Goal: Find specific page/section: Find specific page/section

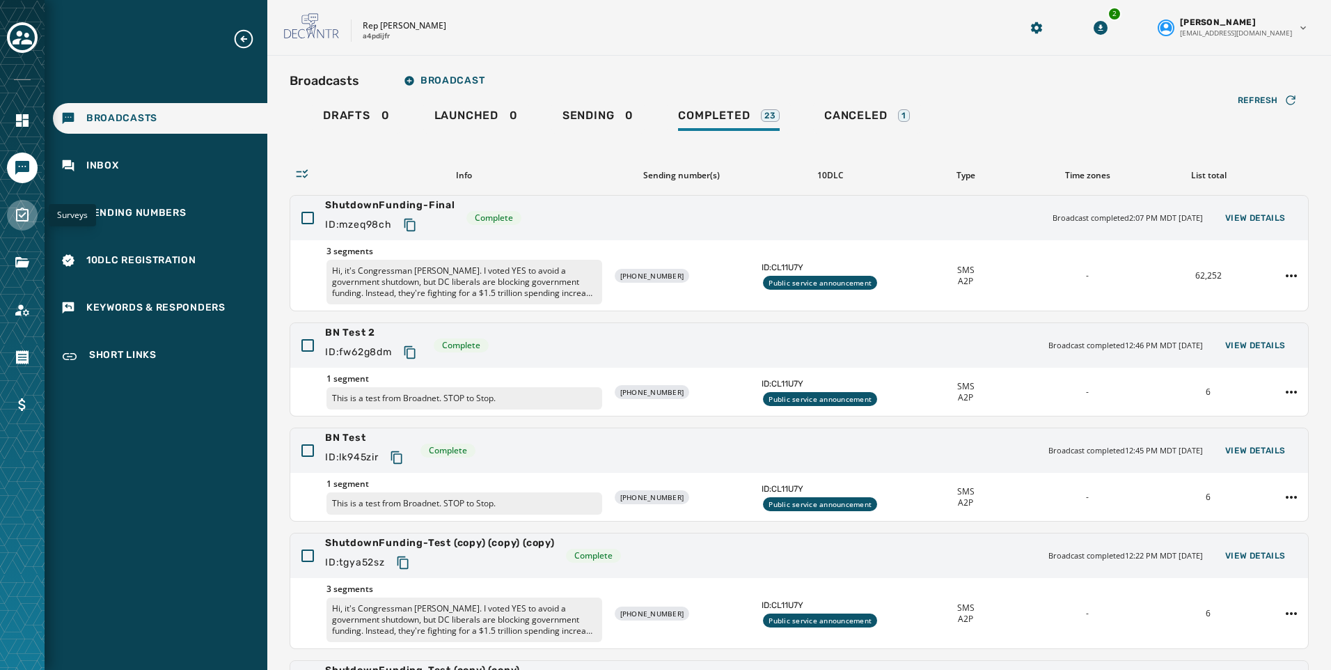
click at [16, 217] on icon "Navigate to Surveys" at bounding box center [22, 214] width 13 height 14
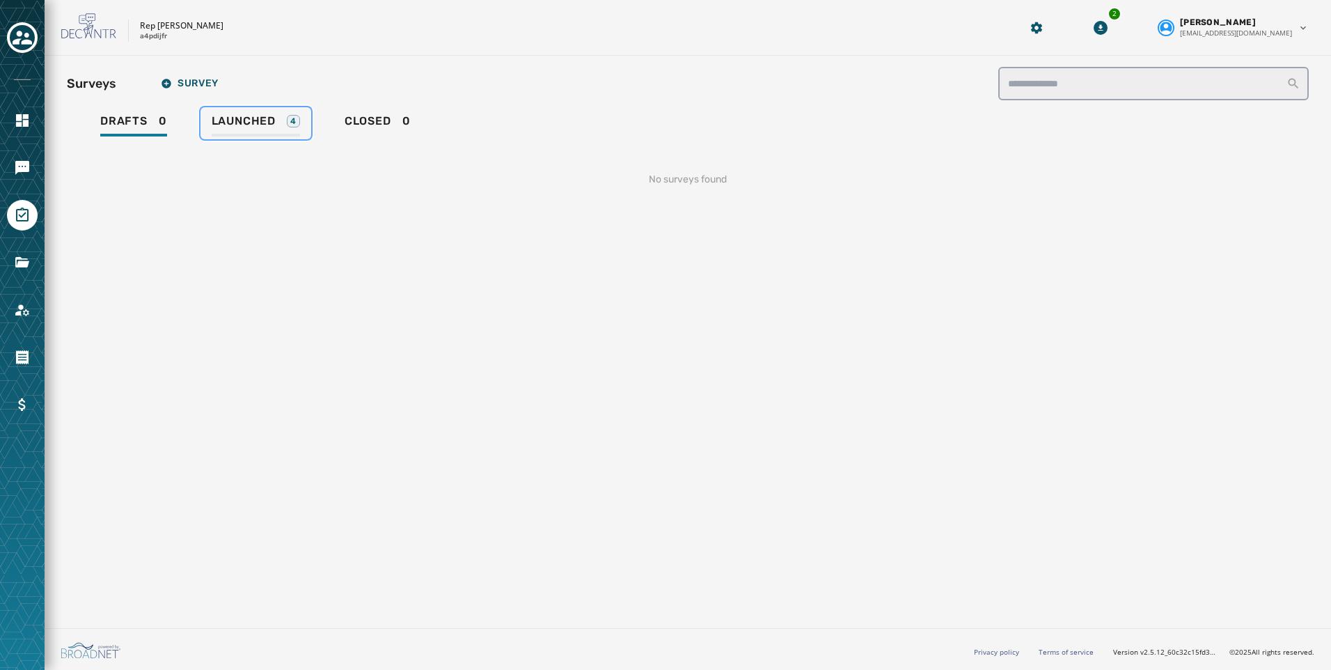
click at [278, 118] on div "Launched 4" at bounding box center [256, 125] width 88 height 22
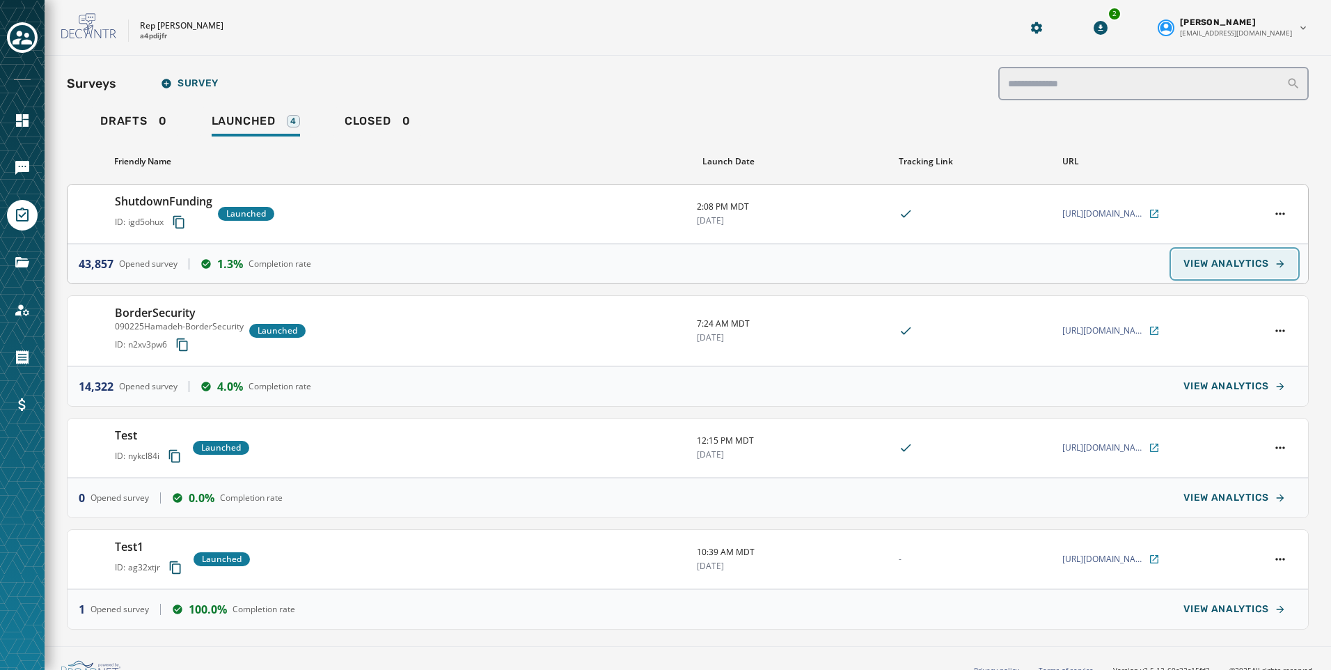
click at [1241, 260] on span "VIEW ANALYTICS" at bounding box center [1226, 263] width 86 height 11
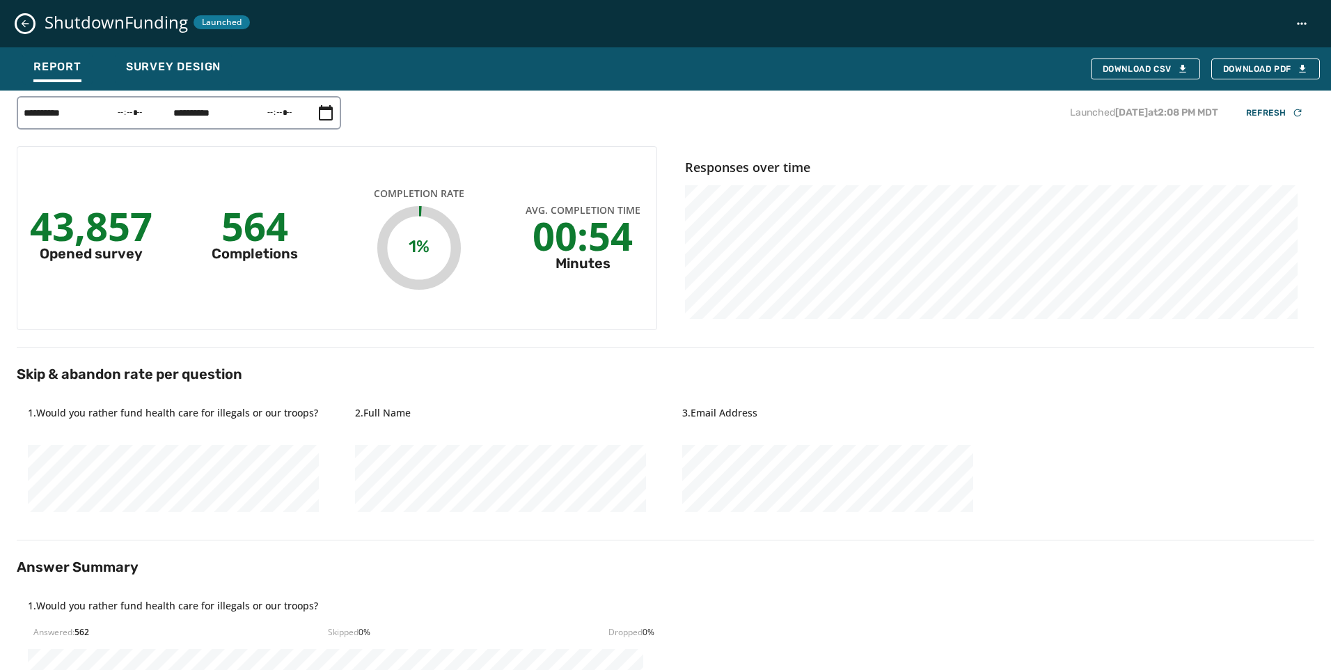
click at [29, 24] on icon "Close survey details drawer" at bounding box center [24, 23] width 11 height 11
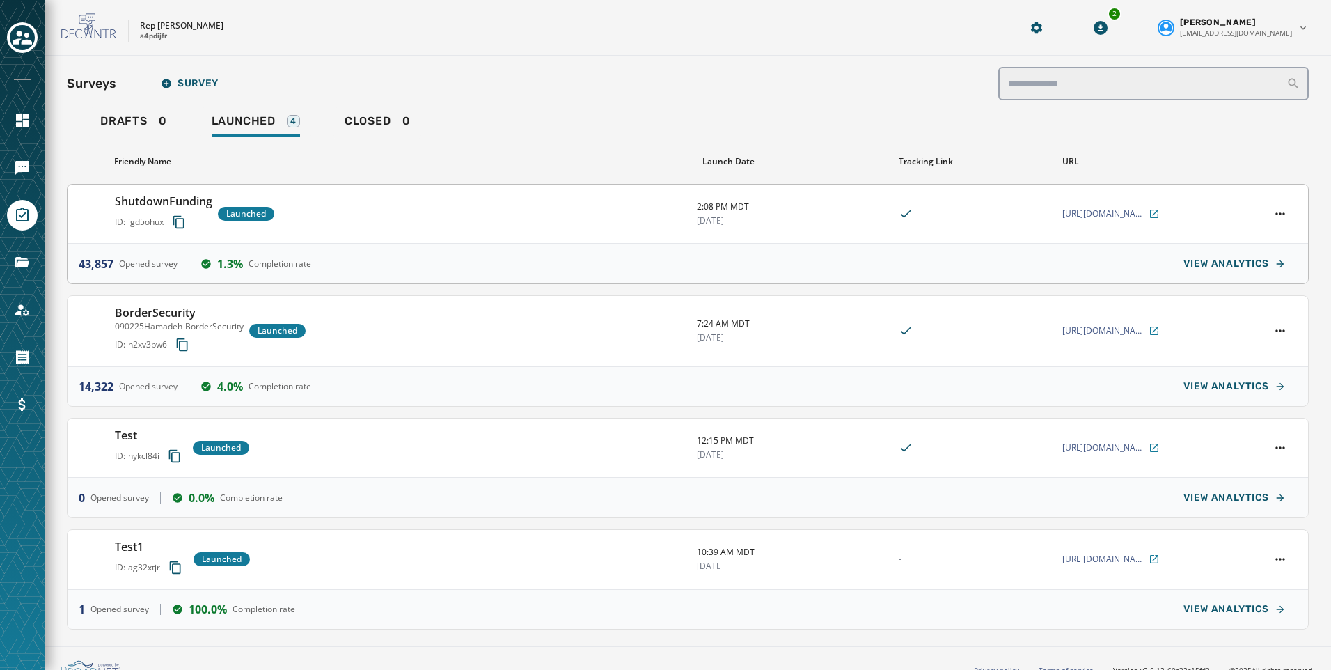
click at [183, 223] on icon "Copy survey ID to clipboard" at bounding box center [179, 222] width 14 height 14
